Goal: Task Accomplishment & Management: Use online tool/utility

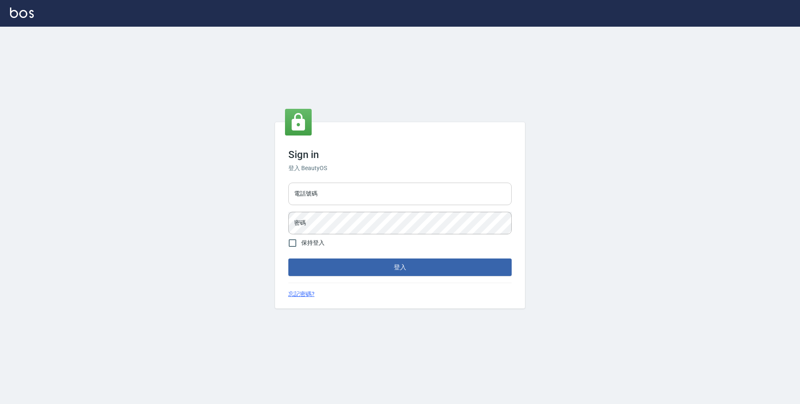
click at [389, 196] on input "電話號碼" at bounding box center [399, 193] width 223 height 22
type input "0423939755"
click at [288, 258] on button "登入" at bounding box center [399, 266] width 223 height 17
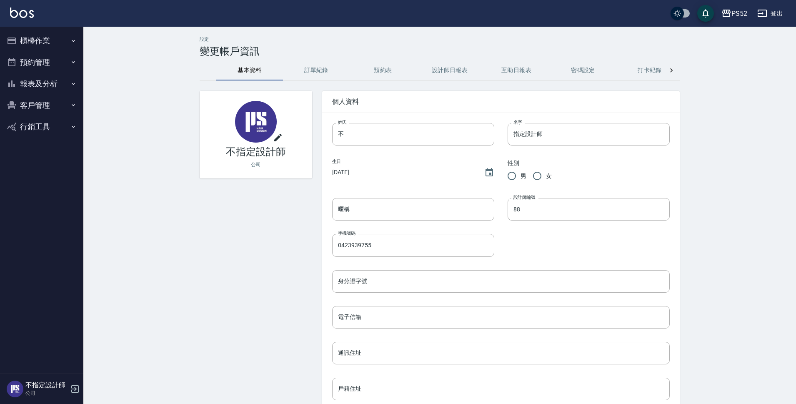
click at [50, 44] on button "櫃檯作業" at bounding box center [41, 41] width 77 height 22
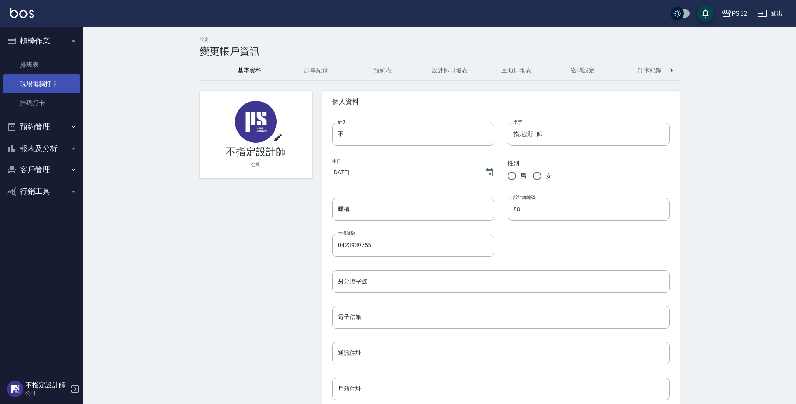
click at [50, 82] on link "現場電腦打卡" at bounding box center [41, 83] width 77 height 19
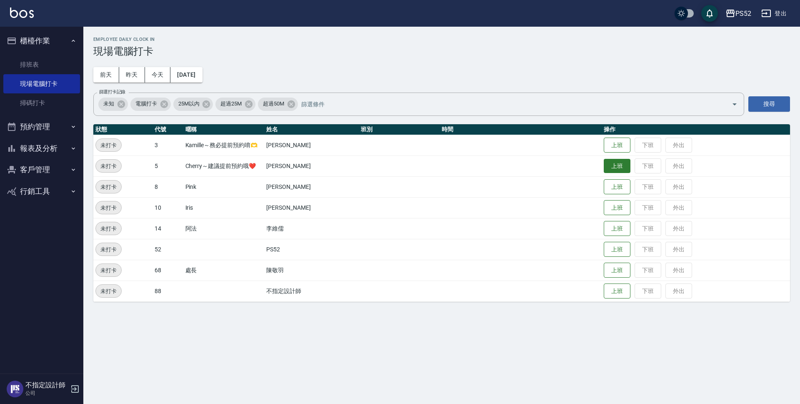
click at [607, 166] on button "上班" at bounding box center [617, 166] width 27 height 15
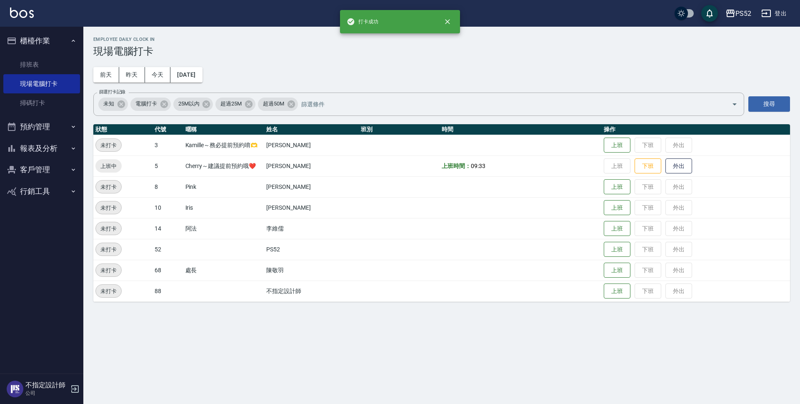
click at [50, 135] on button "預約管理" at bounding box center [41, 127] width 77 height 22
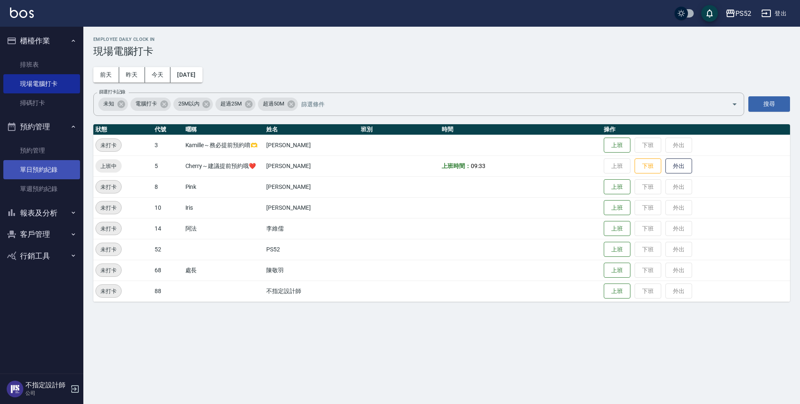
click at [52, 172] on link "單日預約紀錄" at bounding box center [41, 169] width 77 height 19
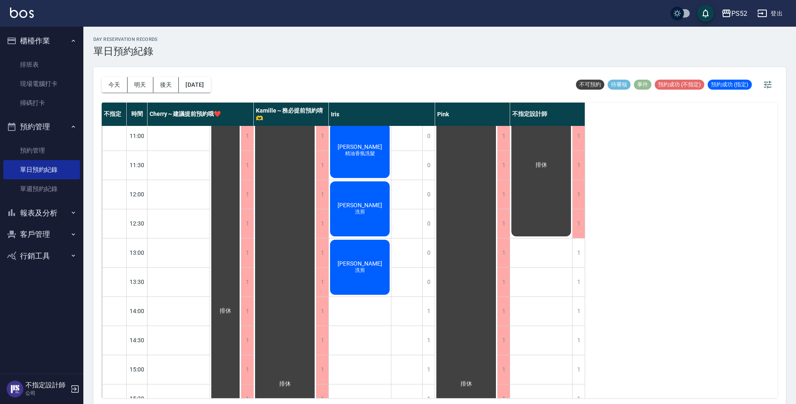
scroll to position [27, 0]
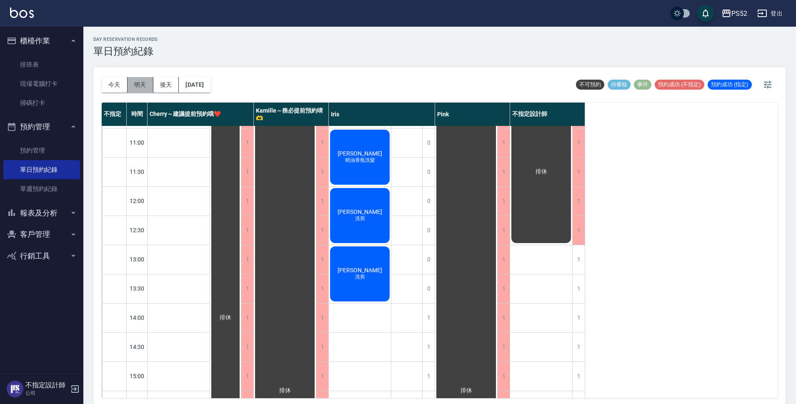
click at [135, 79] on button "明天" at bounding box center [140, 84] width 26 height 15
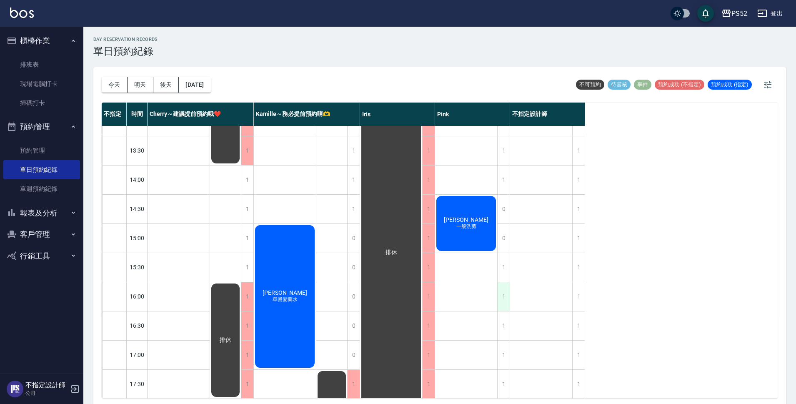
scroll to position [167, 0]
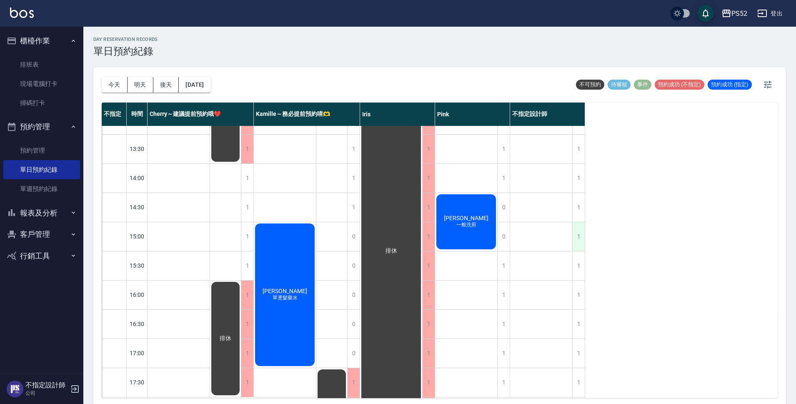
click at [576, 230] on div "1" at bounding box center [578, 236] width 12 height 29
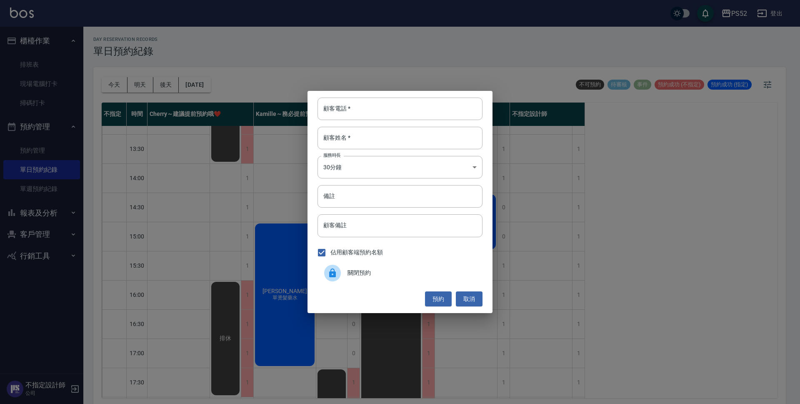
click at [373, 273] on span "關閉預約" at bounding box center [411, 272] width 128 height 9
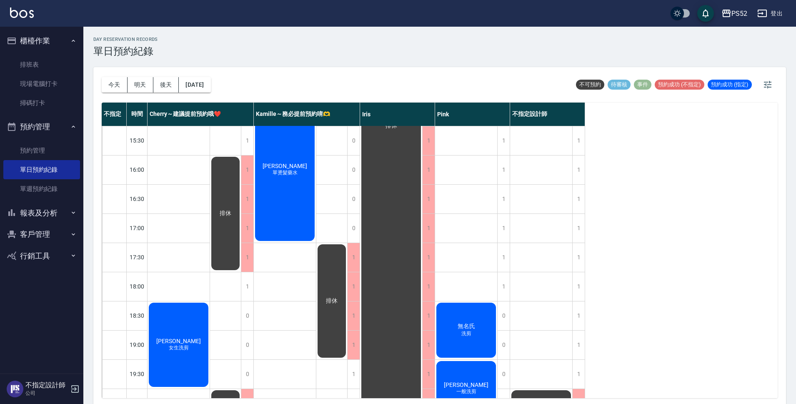
scroll to position [319, 0]
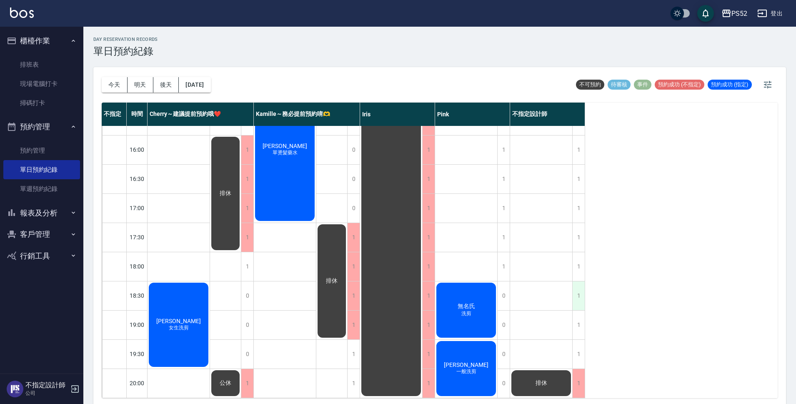
click at [582, 293] on div "1" at bounding box center [578, 295] width 12 height 29
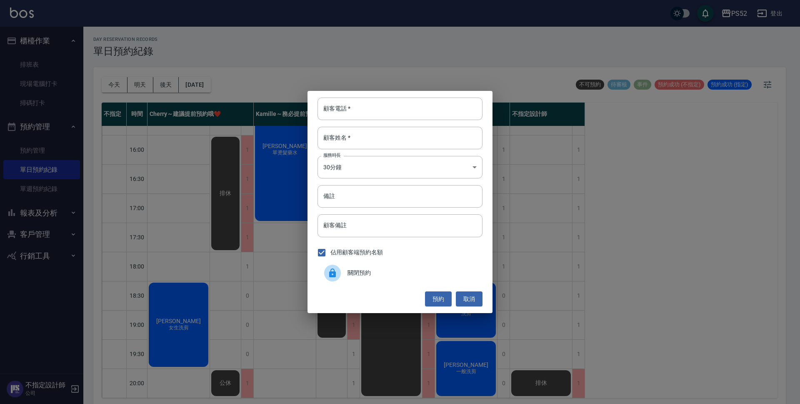
click at [417, 267] on div "關閉預約" at bounding box center [399, 272] width 165 height 23
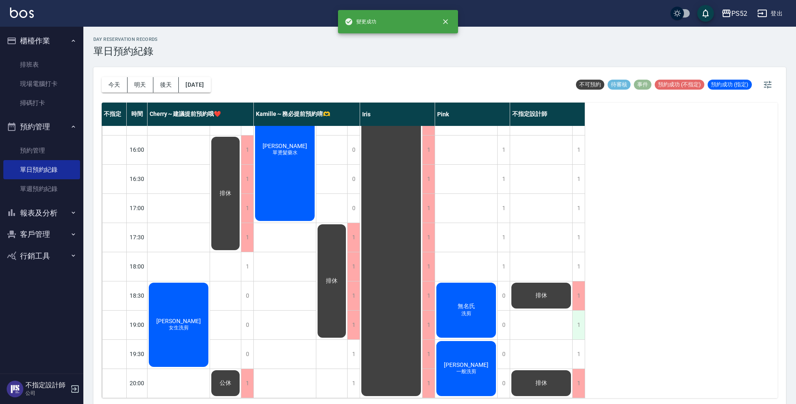
click at [576, 312] on div "1" at bounding box center [578, 324] width 12 height 29
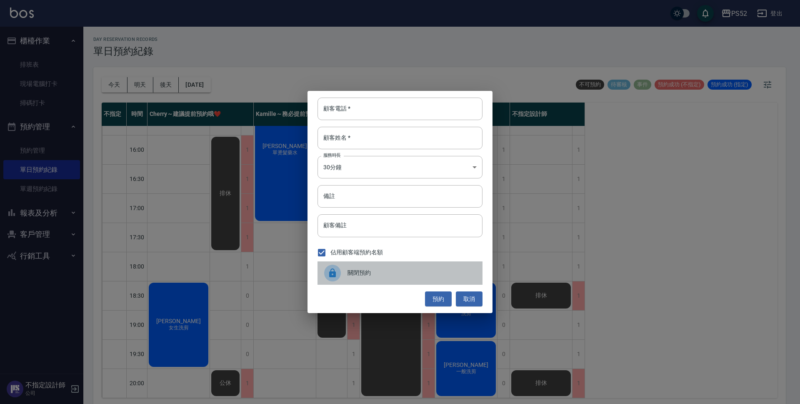
click at [405, 270] on span "關閉預約" at bounding box center [411, 272] width 128 height 9
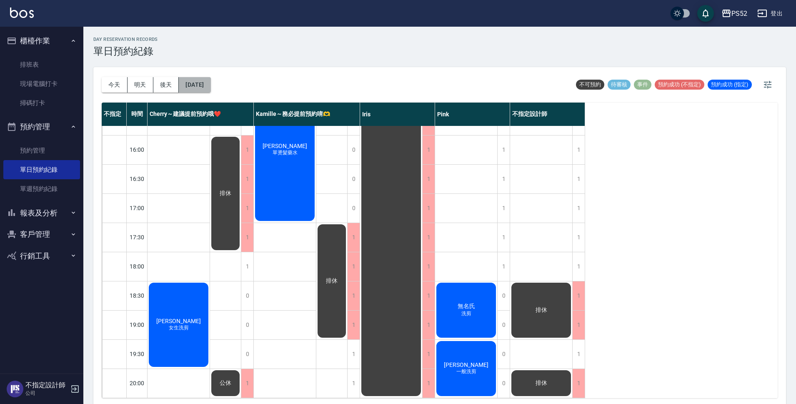
click at [210, 85] on button "[DATE]" at bounding box center [195, 84] width 32 height 15
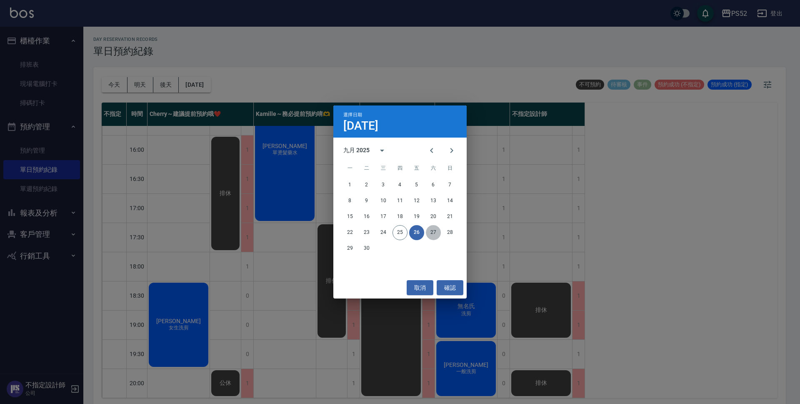
click at [430, 237] on button "27" at bounding box center [433, 232] width 15 height 15
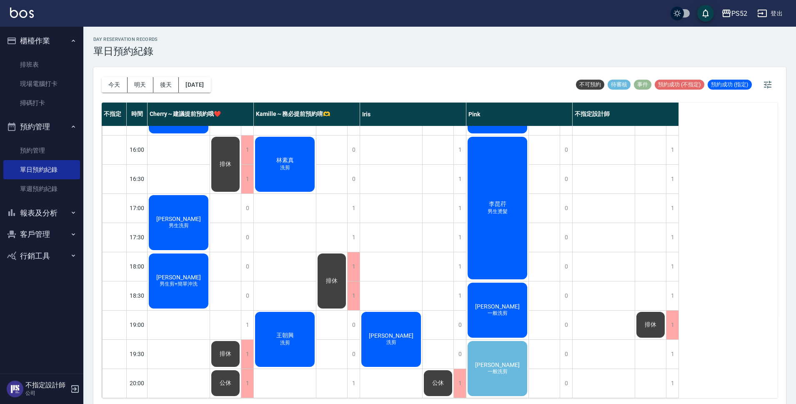
click at [504, 361] on span "[PERSON_NAME]" at bounding box center [497, 364] width 48 height 7
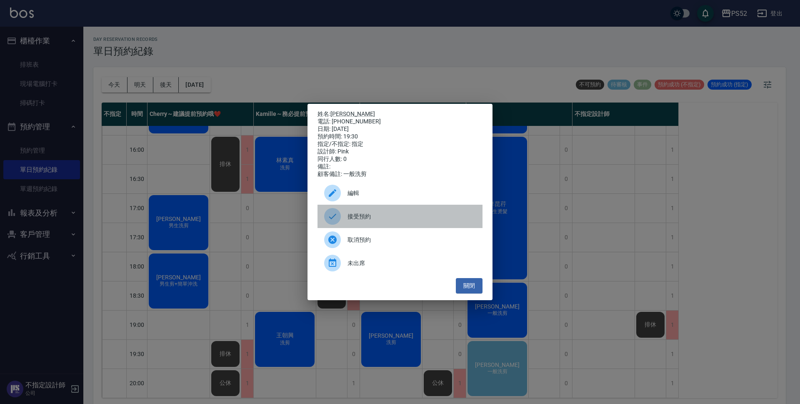
click at [405, 221] on span "接受預約" at bounding box center [411, 216] width 128 height 9
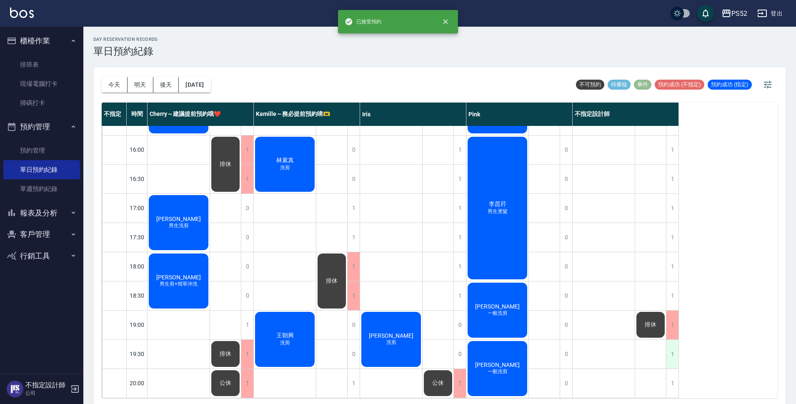
click at [671, 340] on div "1" at bounding box center [672, 354] width 12 height 29
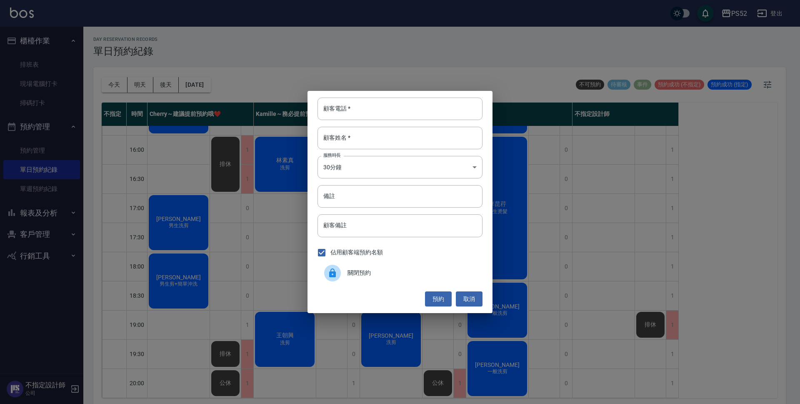
click at [412, 270] on span "關閉預約" at bounding box center [411, 272] width 128 height 9
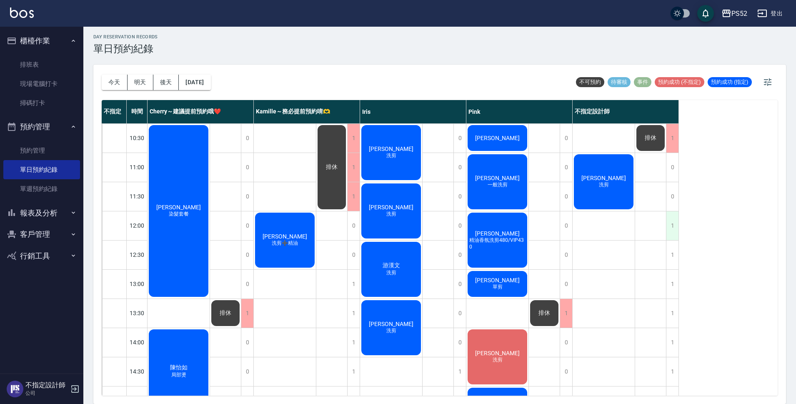
click at [677, 229] on div "1" at bounding box center [672, 225] width 12 height 29
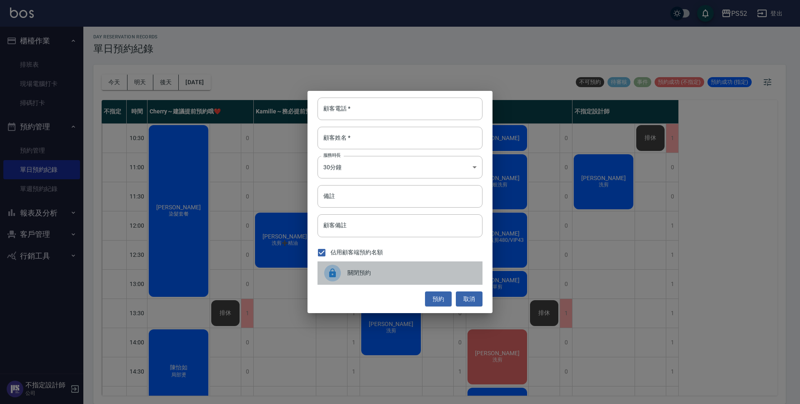
click at [350, 272] on span "關閉預約" at bounding box center [411, 272] width 128 height 9
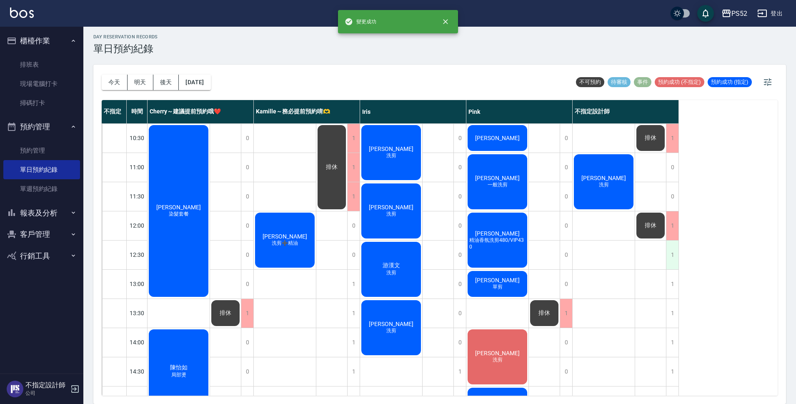
click at [670, 260] on div "1" at bounding box center [672, 254] width 12 height 29
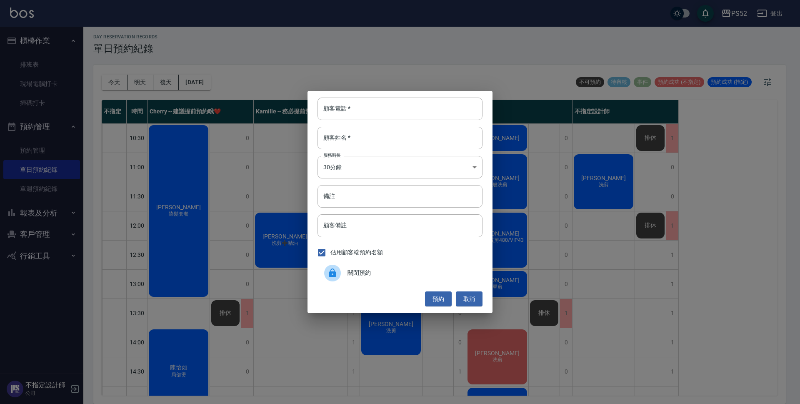
click at [448, 270] on span "關閉預約" at bounding box center [411, 272] width 128 height 9
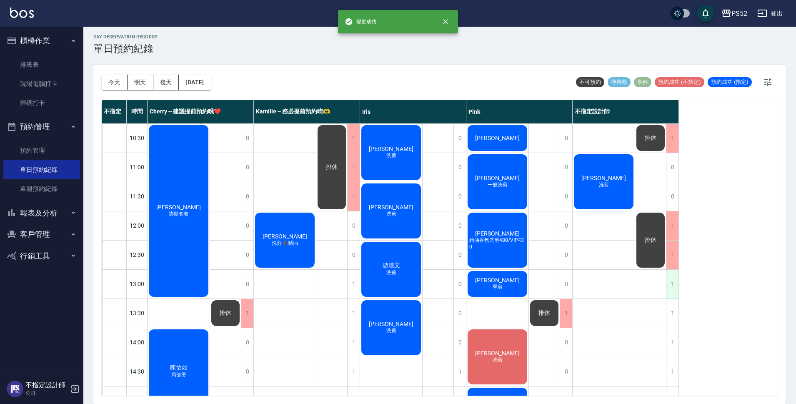
click at [670, 282] on div "1" at bounding box center [672, 284] width 12 height 29
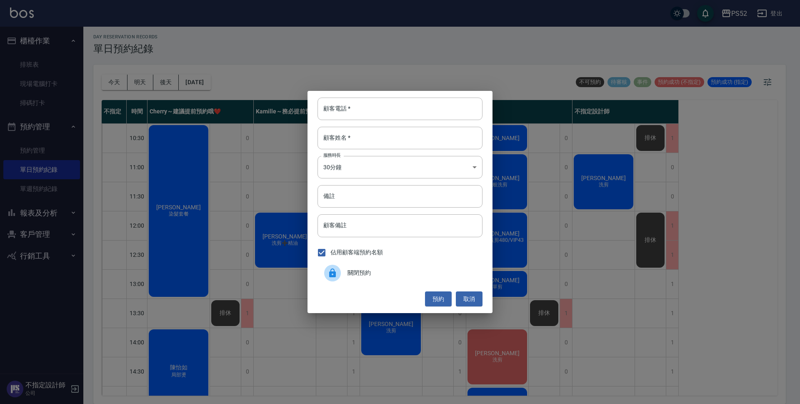
click at [378, 276] on span "關閉預約" at bounding box center [411, 272] width 128 height 9
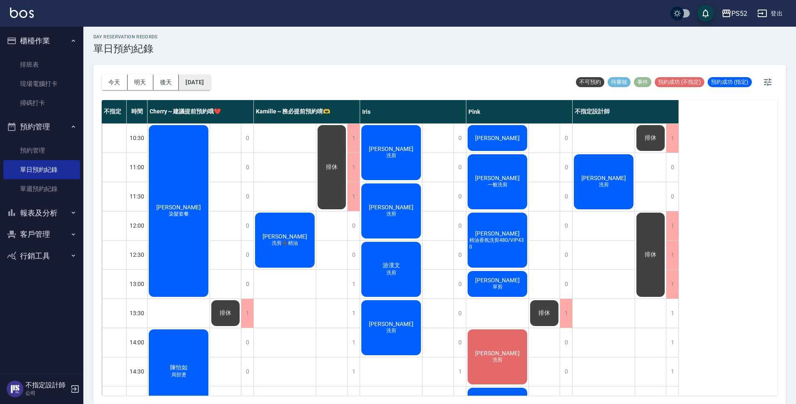
click at [204, 85] on button "[DATE]" at bounding box center [195, 82] width 32 height 15
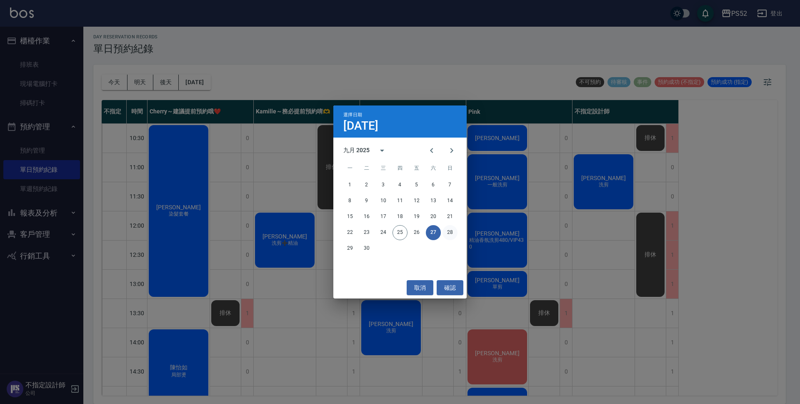
click at [449, 236] on button "28" at bounding box center [449, 232] width 15 height 15
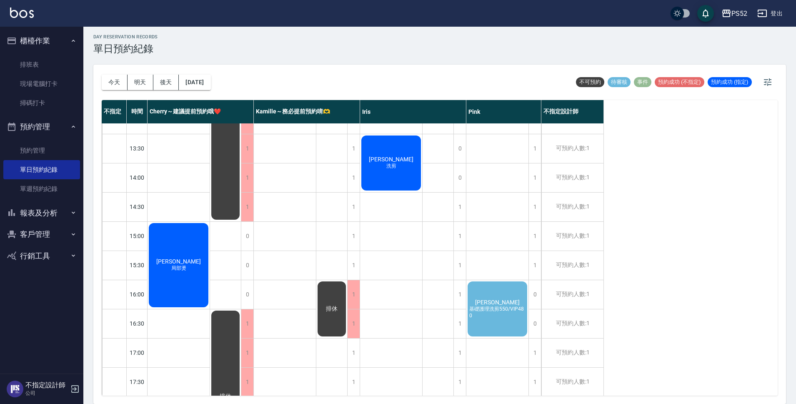
scroll to position [167, 0]
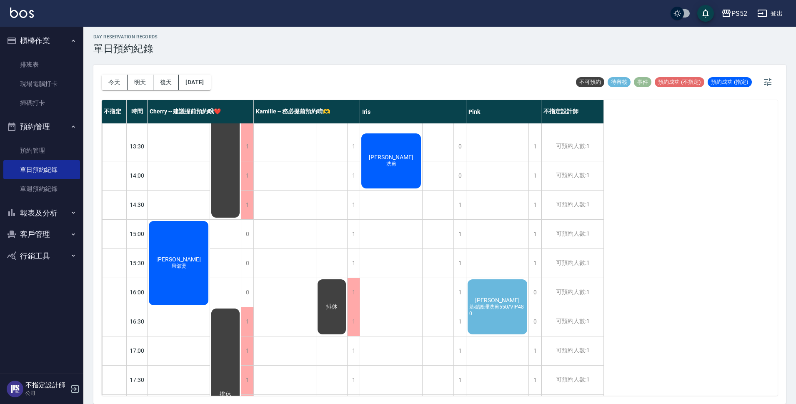
click at [523, 301] on div "[PERSON_NAME] 基礎護理洗剪550/VIP480" at bounding box center [497, 306] width 62 height 57
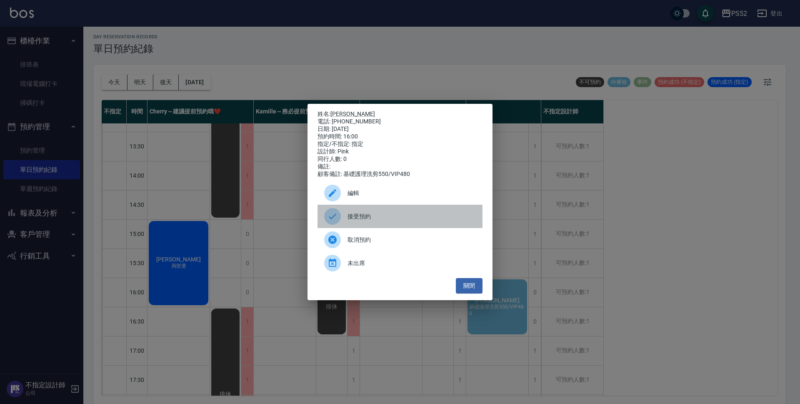
click at [376, 217] on span "接受預約" at bounding box center [411, 216] width 128 height 9
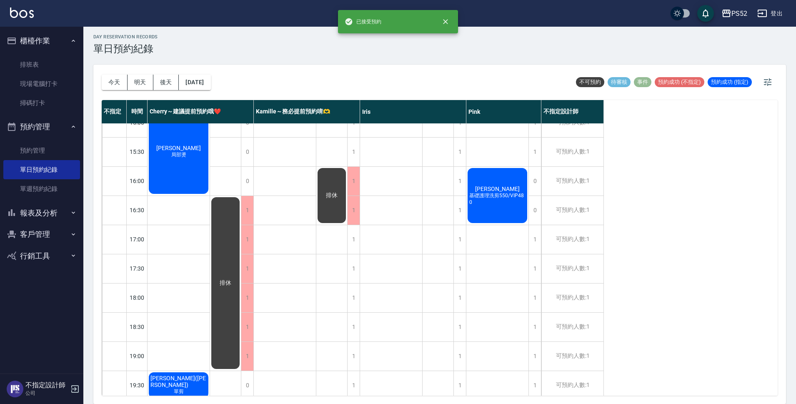
scroll to position [319, 0]
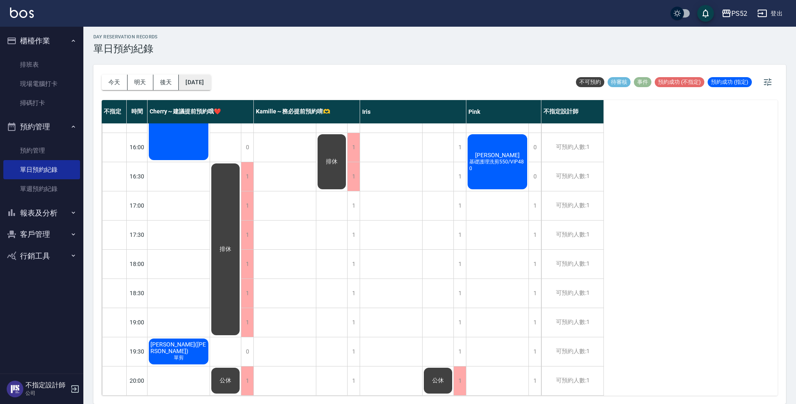
click at [210, 85] on button "[DATE]" at bounding box center [195, 82] width 32 height 15
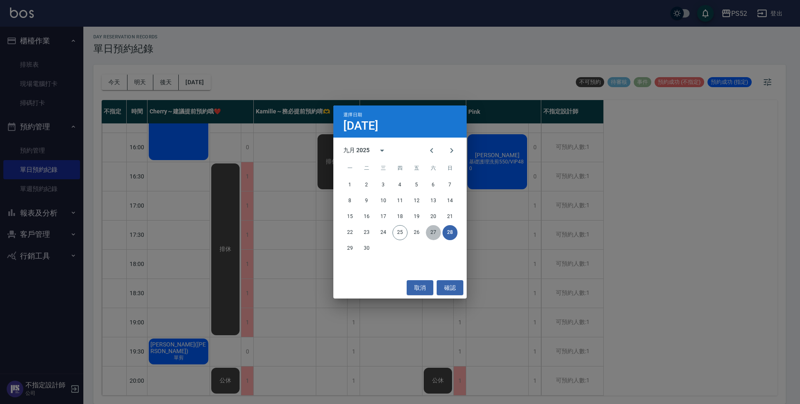
click at [427, 232] on button "27" at bounding box center [433, 232] width 15 height 15
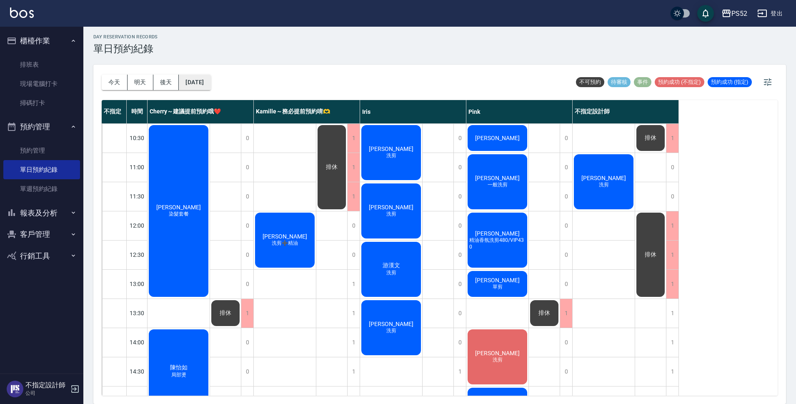
click at [210, 79] on button "[DATE]" at bounding box center [195, 82] width 32 height 15
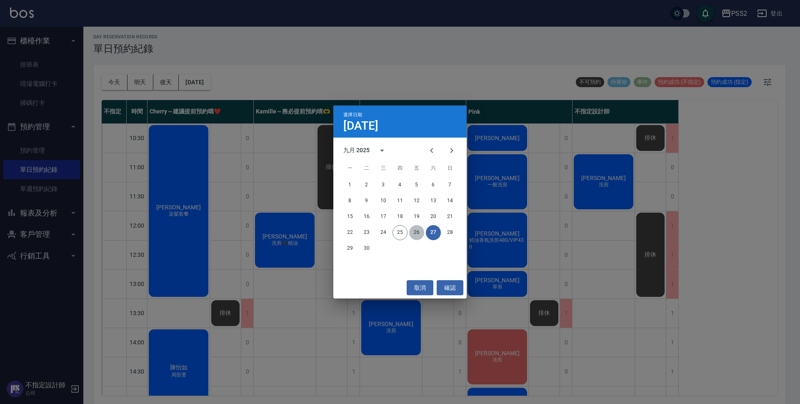
click at [420, 227] on button "26" at bounding box center [416, 232] width 15 height 15
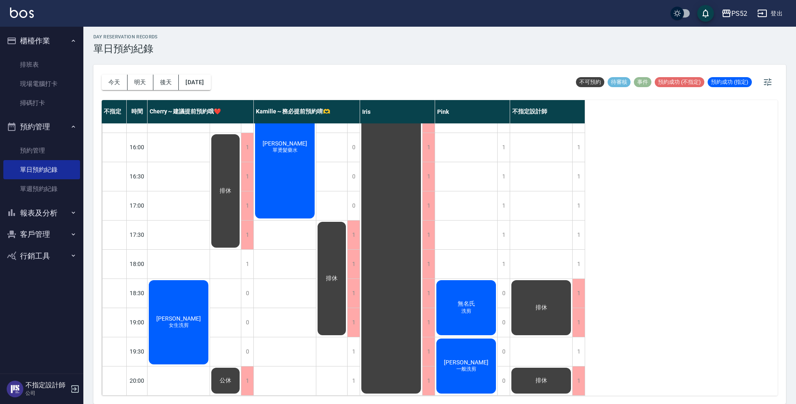
scroll to position [319, 0]
click at [32, 85] on link "現場電腦打卡" at bounding box center [41, 83] width 77 height 19
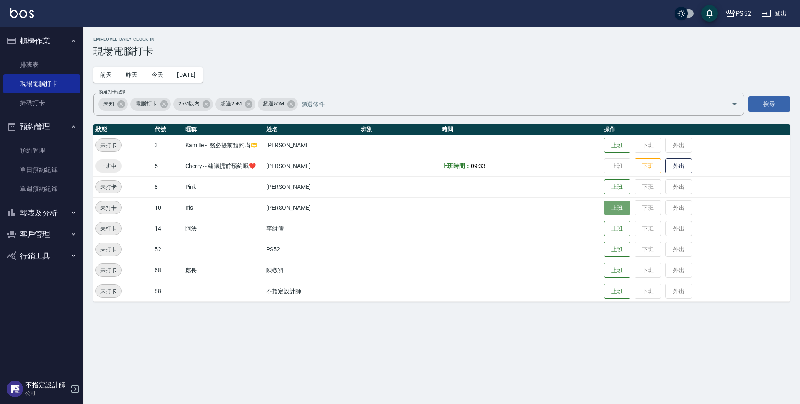
click at [620, 212] on button "上班" at bounding box center [617, 207] width 27 height 15
